Goal: Book appointment/travel/reservation

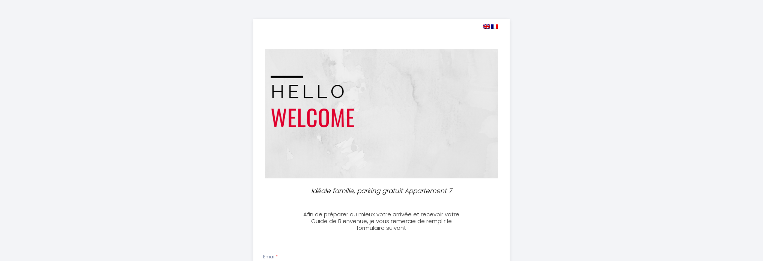
select select
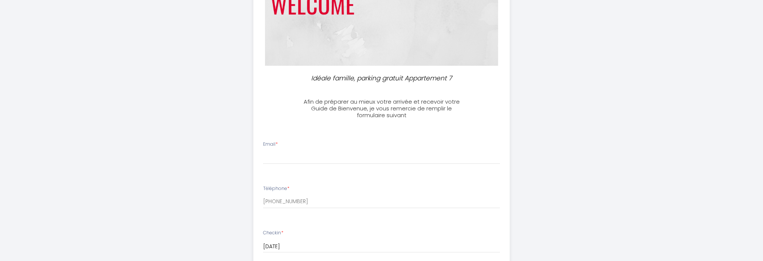
scroll to position [150, 0]
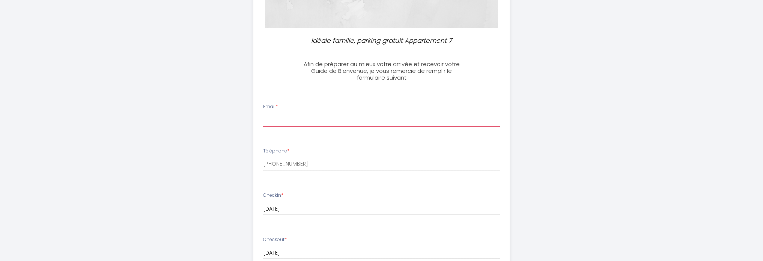
click at [276, 119] on input "Email *" at bounding box center [381, 120] width 237 height 14
type input "[PERSON_NAME][EMAIL_ADDRESS][DOMAIN_NAME]"
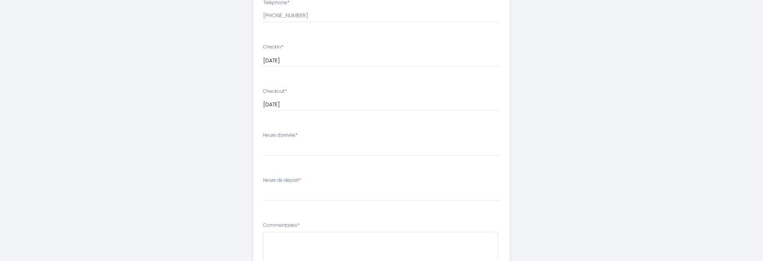
scroll to position [300, 0]
click at [309, 144] on select "17:00 17:30 18:00 18:30 19:00 19:30 20:00 20:30 21:00 21:30 22:00 22:30 23:00 2…" at bounding box center [381, 147] width 237 height 14
click at [263, 140] on select "17:00 17:30 18:00 18:30 19:00 19:30 20:00 20:30 21:00 21:30 22:00 22:30 23:00 2…" at bounding box center [381, 147] width 237 height 14
click at [294, 144] on select "17:00 17:30 18:00 18:30 19:00 19:30 20:00 20:30 21:00 21:30 22:00 22:30 23:00 2…" at bounding box center [381, 147] width 237 height 14
select select "21:00"
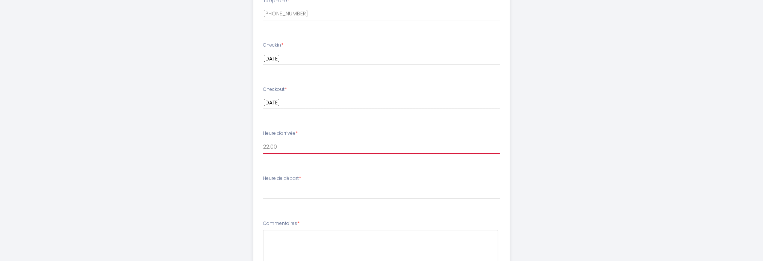
click at [263, 140] on select "17:00 17:30 18:00 18:30 19:00 19:30 20:00 20:30 21:00 21:30 22:00 22:30 23:00 2…" at bounding box center [381, 147] width 237 height 14
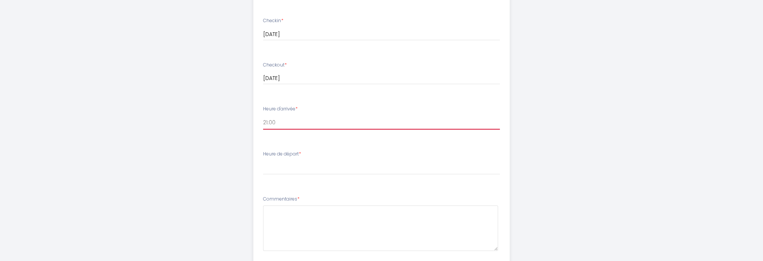
scroll to position [338, 0]
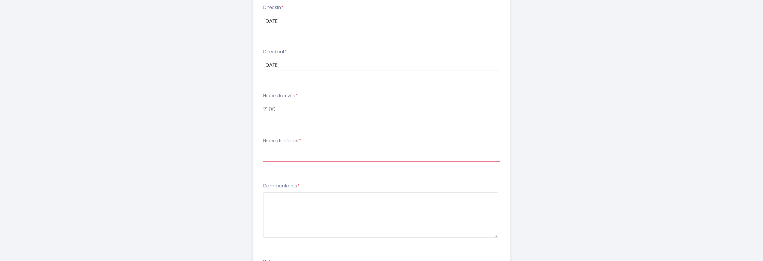
click at [292, 152] on select "00:00 00:30 01:00 01:30 02:00 02:30 03:00 03:30 04:00 04:30 05:00 05:30 06:00 0…" at bounding box center [381, 154] width 237 height 14
select select "08:30"
click at [263, 147] on select "00:00 00:30 01:00 01:30 02:00 02:30 03:00 03:30 04:00 04:30 05:00 05:30 06:00 0…" at bounding box center [381, 154] width 237 height 14
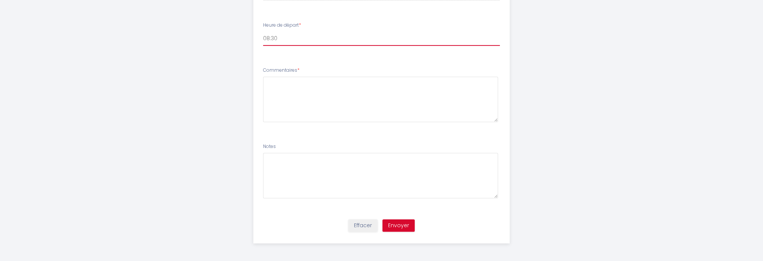
scroll to position [454, 0]
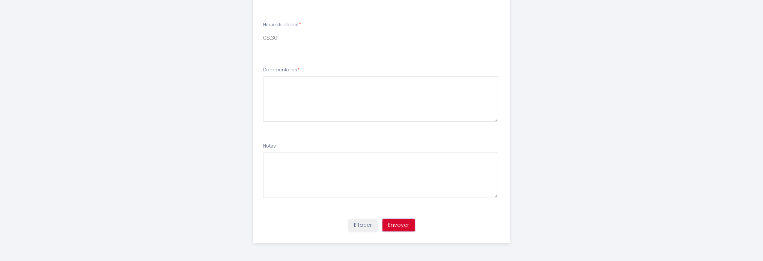
click at [397, 219] on button "Envoyer" at bounding box center [398, 225] width 32 height 13
click at [341, 113] on textarea at bounding box center [380, 98] width 235 height 45
type textarea "ras"
click at [401, 228] on button "Envoyer" at bounding box center [398, 225] width 32 height 13
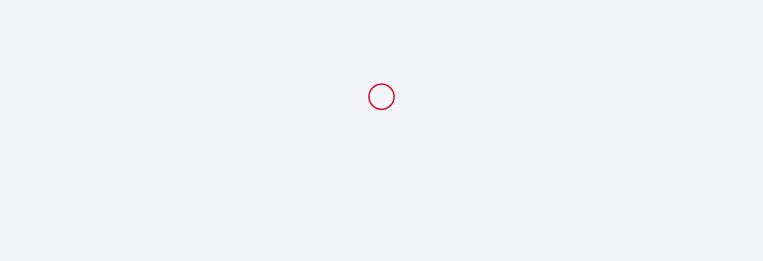
scroll to position [0, 0]
select select "21:00"
select select "08:30"
